Goal: Complete application form: Complete application form

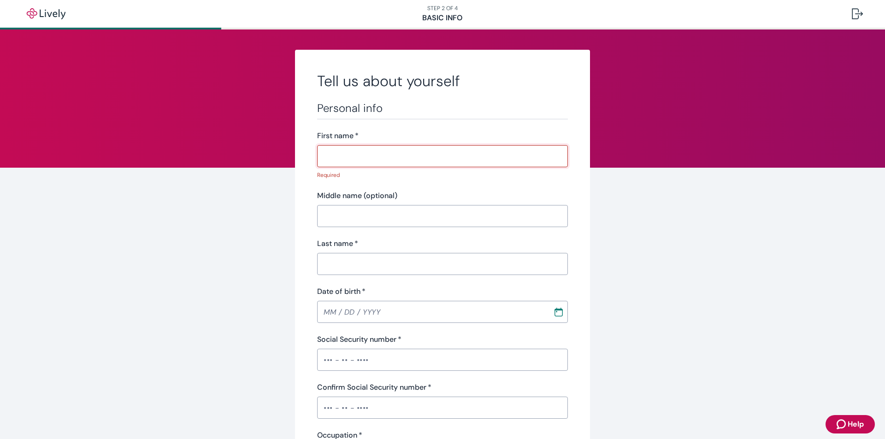
type input "[PERSON_NAME]"
type input "[PHONE_NUMBER]"
type input "[STREET_ADDRESS]"
type input "Lakewood"
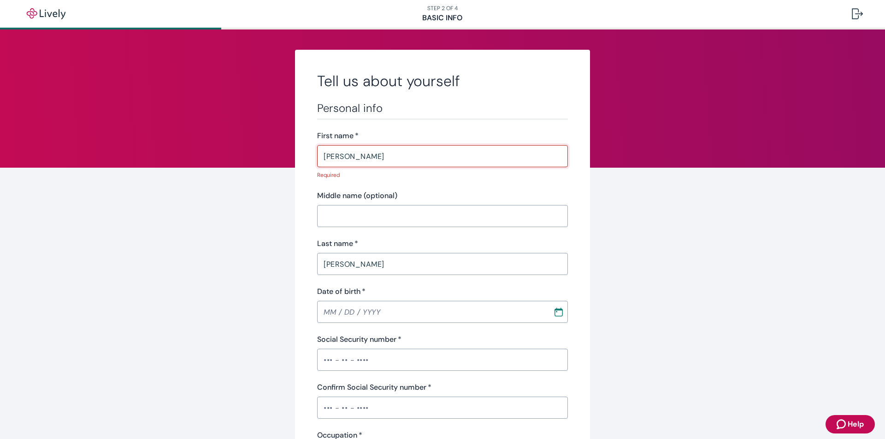
type input "WA"
type input "98499"
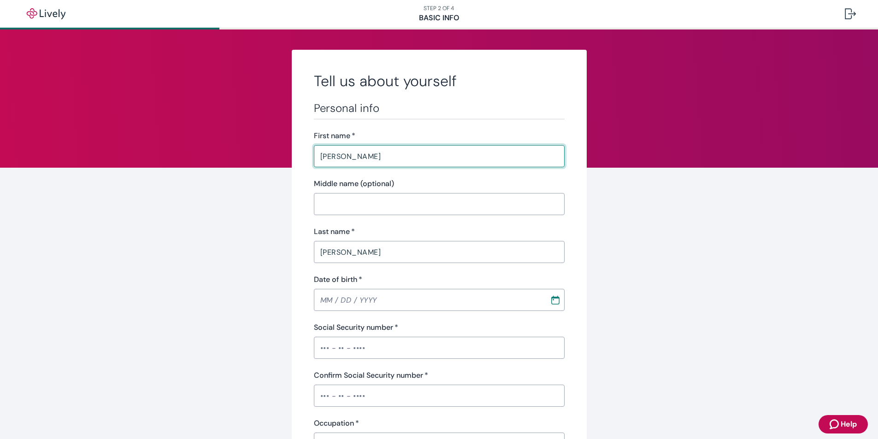
scroll to position [46, 0]
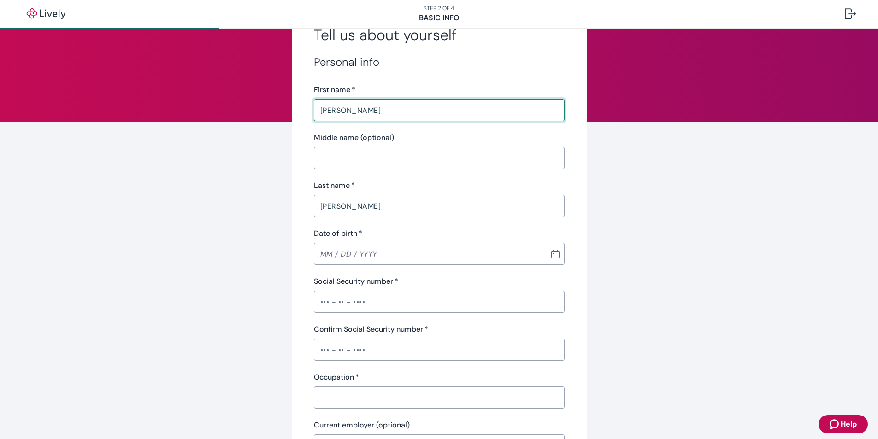
click at [324, 256] on input "Date of birth   *" at bounding box center [429, 254] width 230 height 18
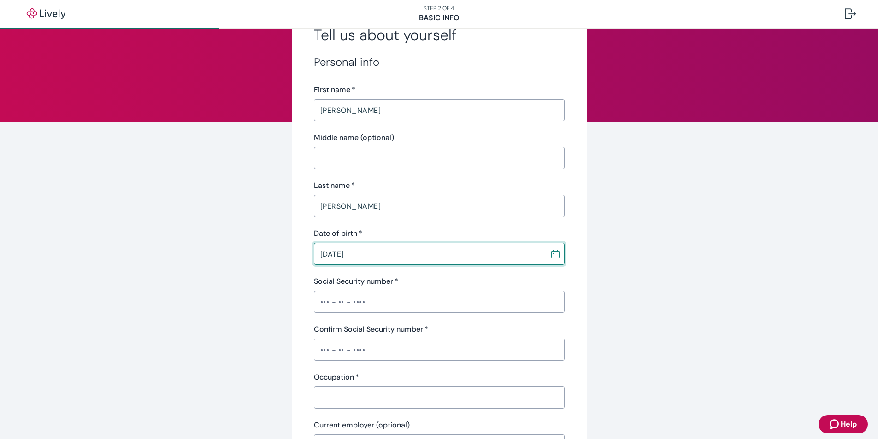
type input "[DATE]"
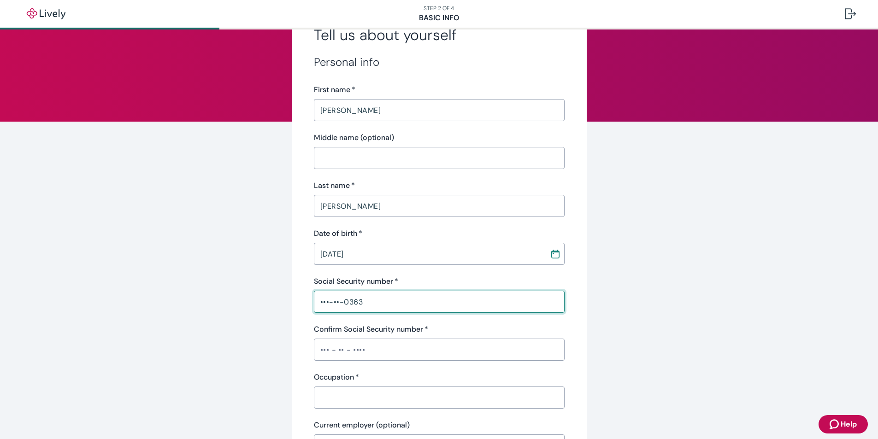
type input "•••-••-0363"
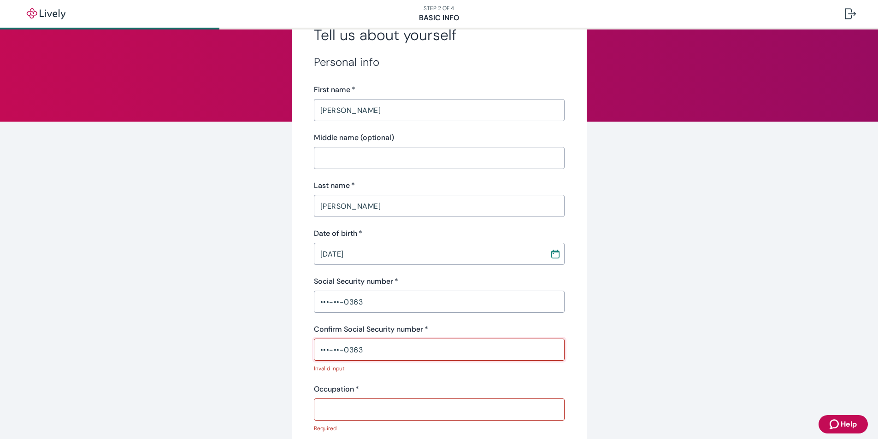
type input "•••-••-0363"
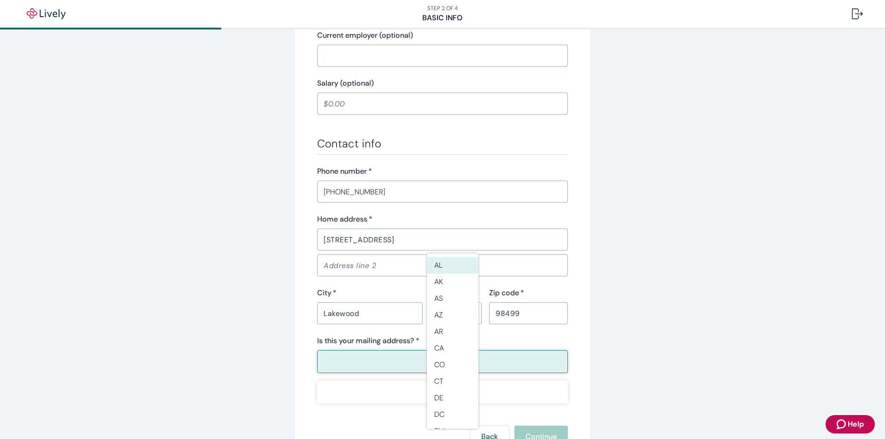
scroll to position [507, 0]
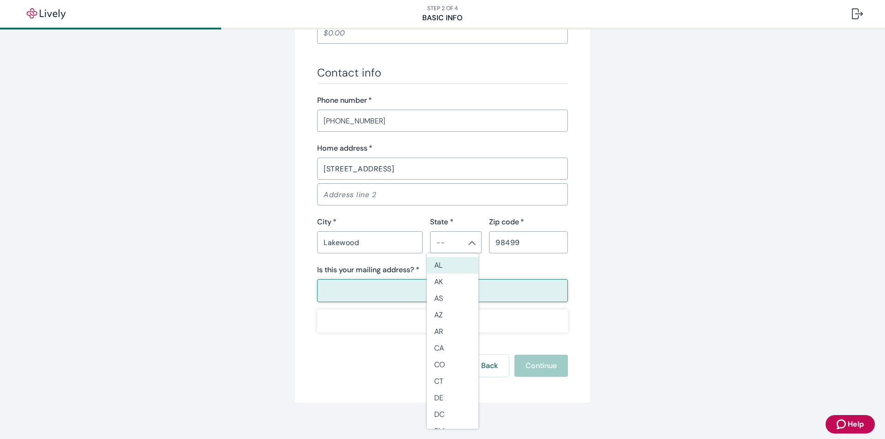
type input "Manager"
click at [365, 303] on div "Yes No" at bounding box center [442, 305] width 251 height 53
click at [368, 298] on button "Yes" at bounding box center [442, 290] width 251 height 23
click at [379, 292] on button "Yes" at bounding box center [442, 290] width 251 height 23
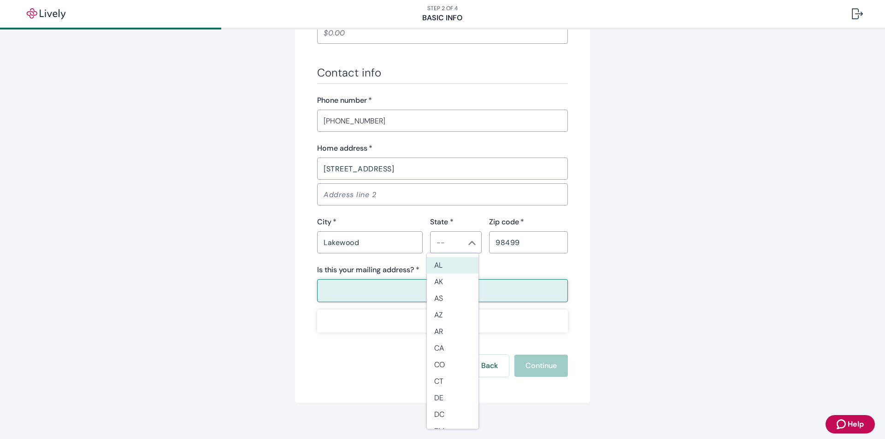
type button "true"
click at [450, 244] on input "State *" at bounding box center [448, 242] width 31 height 13
type input "WA"
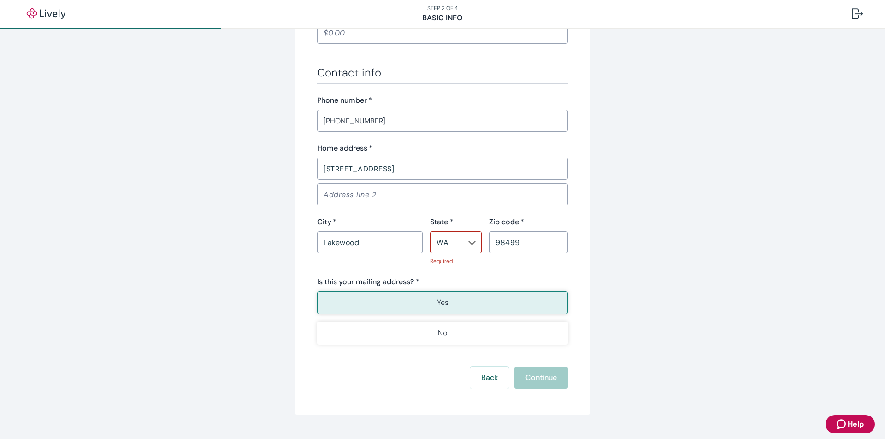
click at [370, 286] on div "Is this your mailing address? * Yes No" at bounding box center [442, 311] width 251 height 68
click at [471, 246] on icon "Chevron icon" at bounding box center [471, 242] width 7 height 7
drag, startPoint x: 441, startPoint y: 247, endPoint x: 457, endPoint y: 247, distance: 15.7
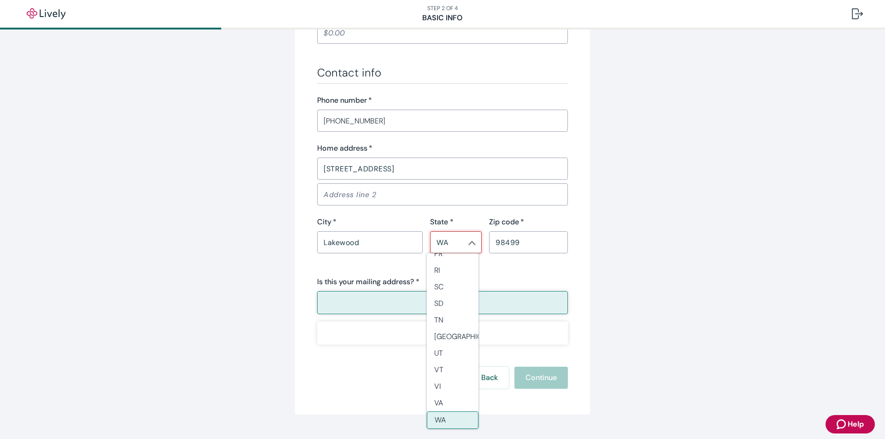
click at [442, 247] on input "WA" at bounding box center [448, 242] width 31 height 13
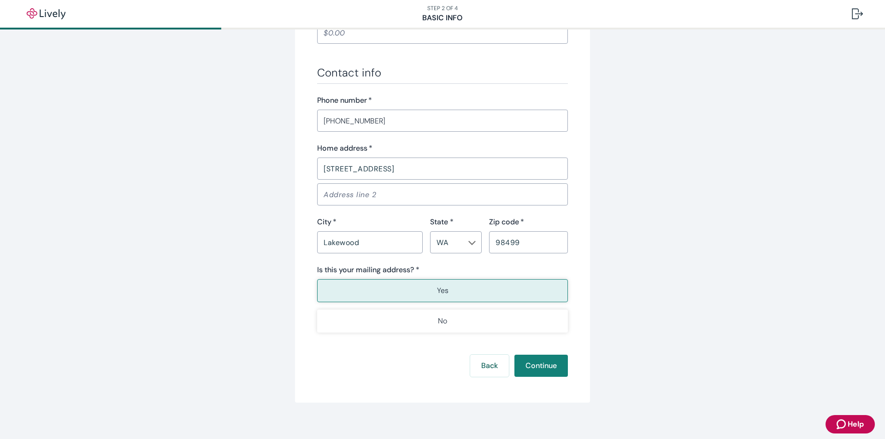
click at [536, 368] on button "Continue" at bounding box center [540, 366] width 53 height 22
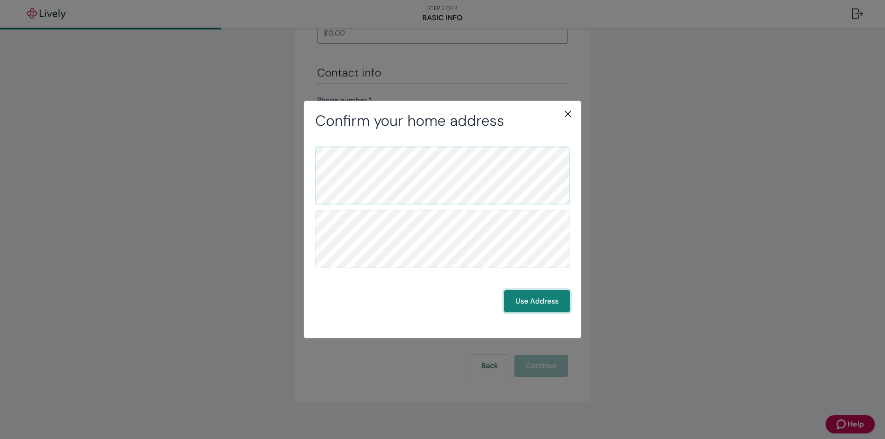
click at [545, 303] on button "Use Address" at bounding box center [536, 301] width 65 height 22
click at [545, 300] on button "Use Address" at bounding box center [536, 301] width 65 height 22
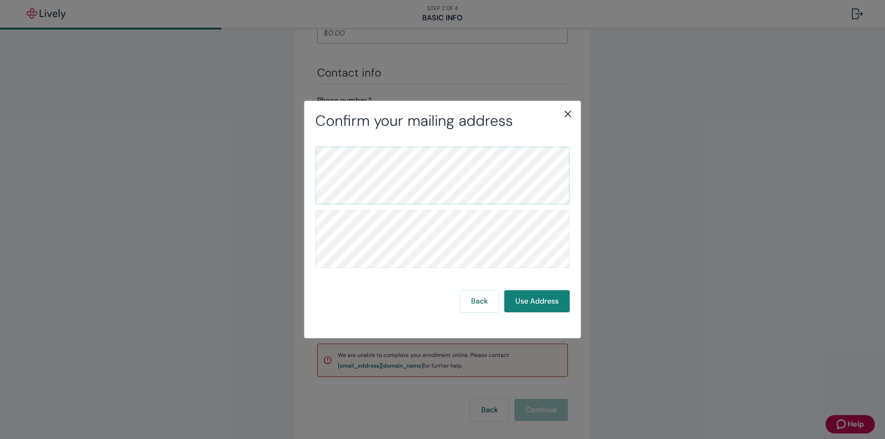
click at [581, 118] on div "Confirm your mailing address Back Use Address" at bounding box center [442, 219] width 885 height 439
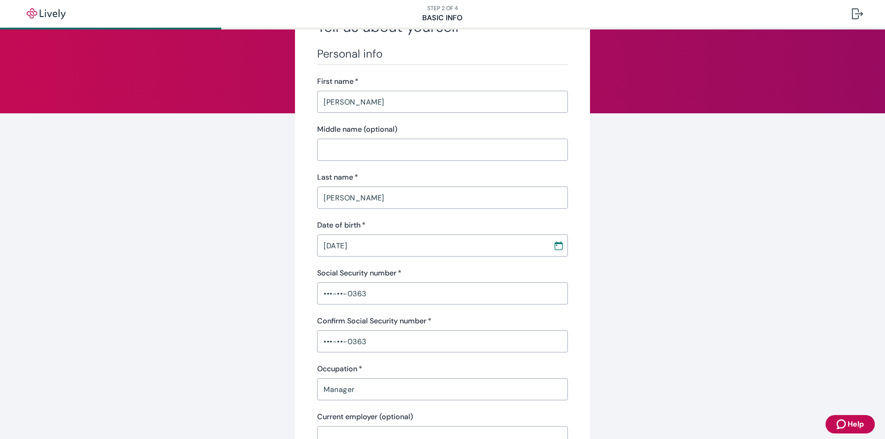
scroll to position [0, 0]
